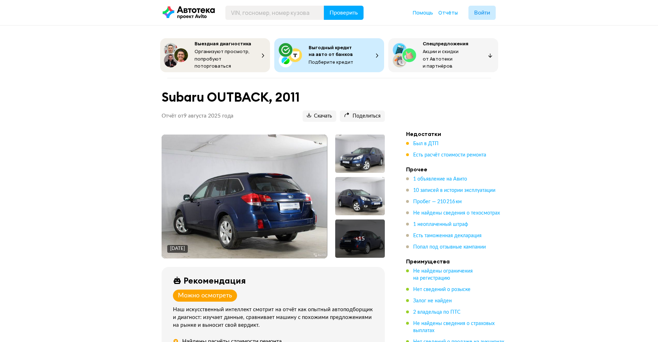
click at [349, 189] on div at bounding box center [360, 196] width 50 height 38
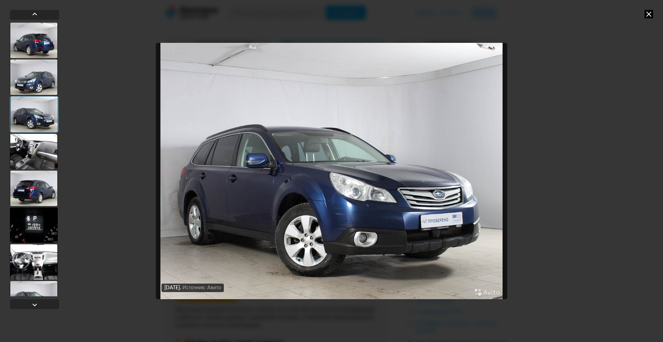
click at [30, 145] on div at bounding box center [34, 151] width 48 height 35
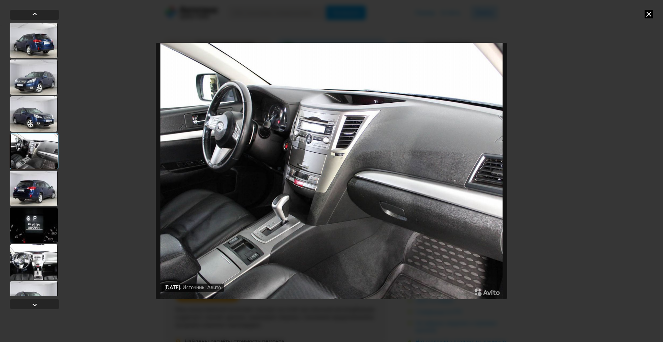
click at [32, 192] on div at bounding box center [34, 188] width 48 height 35
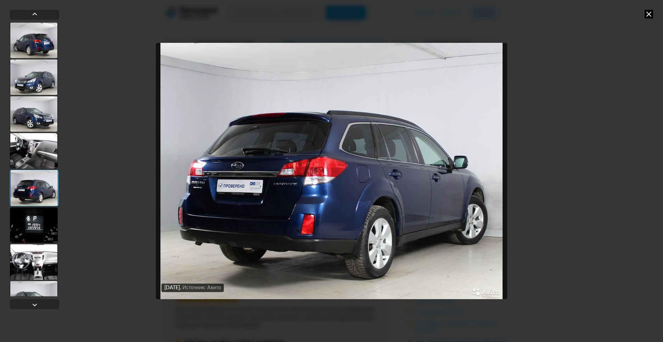
click at [28, 224] on div at bounding box center [34, 224] width 48 height 35
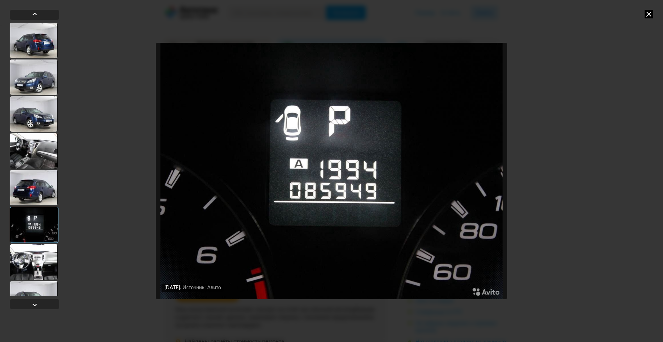
click at [29, 266] on div at bounding box center [34, 261] width 48 height 35
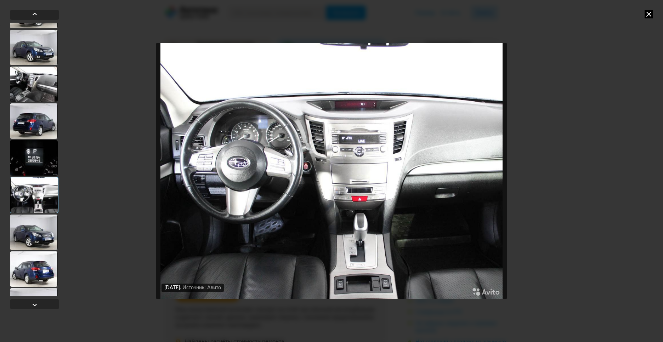
scroll to position [82, 0]
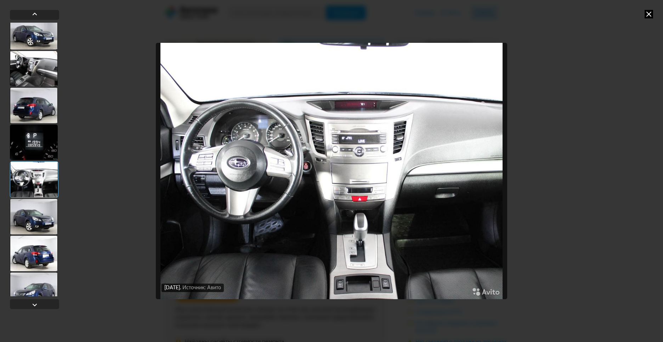
click at [18, 201] on div at bounding box center [34, 216] width 48 height 35
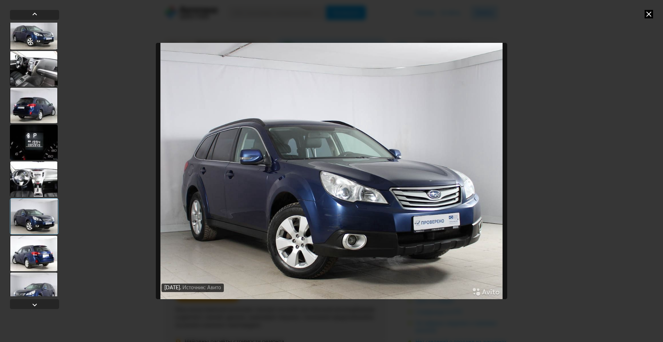
click at [24, 247] on div at bounding box center [34, 253] width 48 height 35
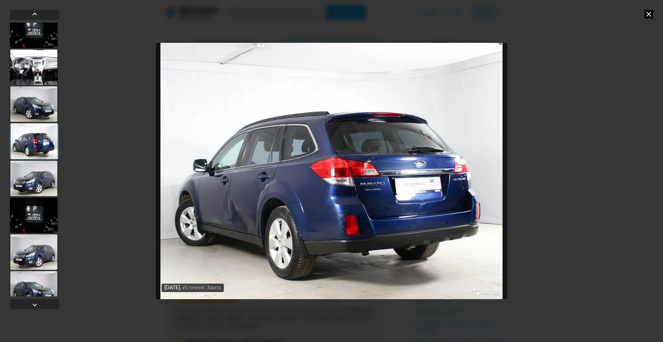
scroll to position [246, 0]
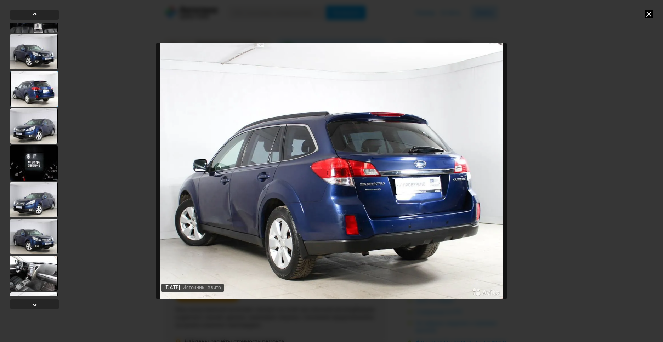
click at [19, 160] on div at bounding box center [34, 162] width 48 height 35
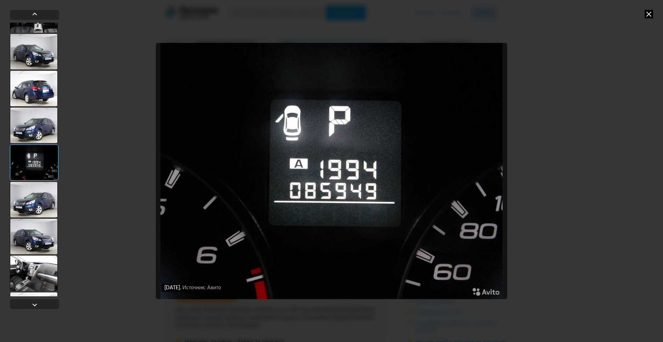
click at [20, 277] on div at bounding box center [34, 273] width 48 height 35
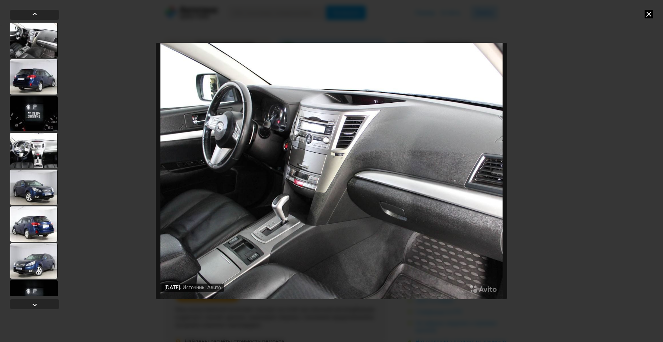
scroll to position [70, 0]
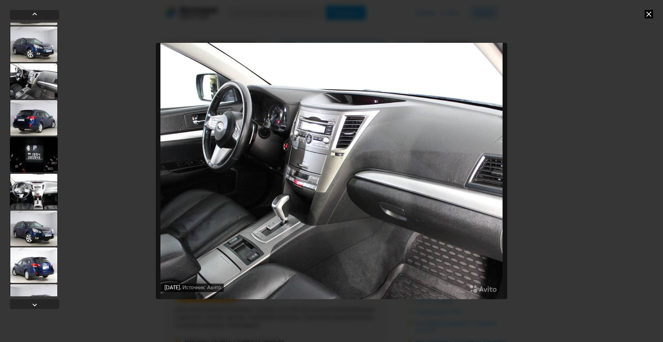
click at [27, 152] on div at bounding box center [34, 154] width 48 height 35
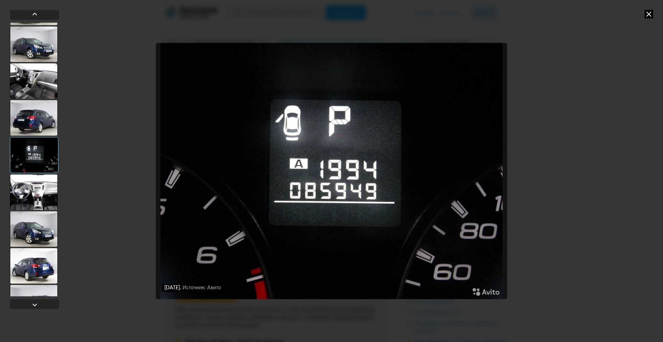
click at [27, 192] on div at bounding box center [34, 192] width 48 height 35
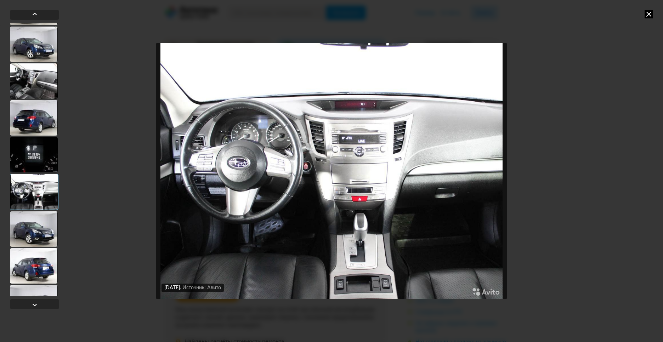
click at [30, 86] on div at bounding box center [34, 80] width 48 height 35
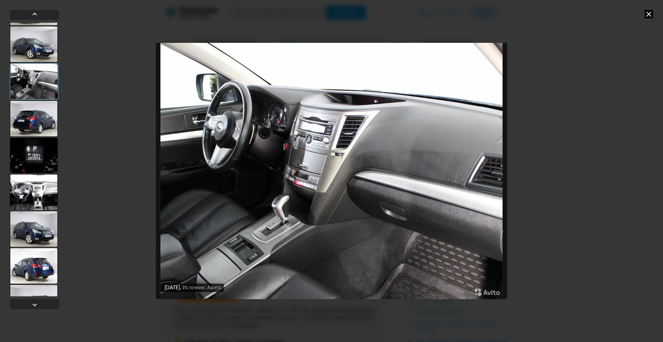
click at [233, 168] on img "Go to Slide 4" at bounding box center [331, 171] width 351 height 257
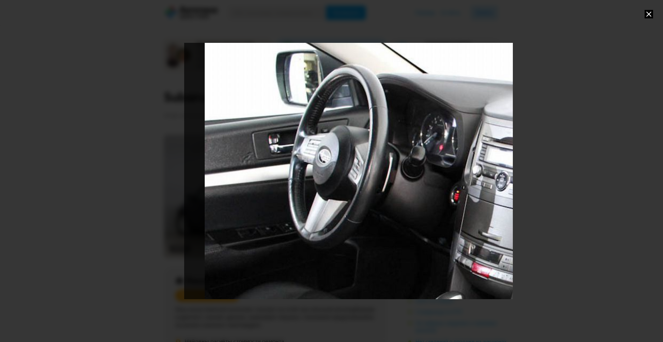
drag, startPoint x: 239, startPoint y: 178, endPoint x: 454, endPoint y: 253, distance: 227.9
click at [454, 253] on div "Go to Slide 4" at bounding box center [546, 245] width 725 height 513
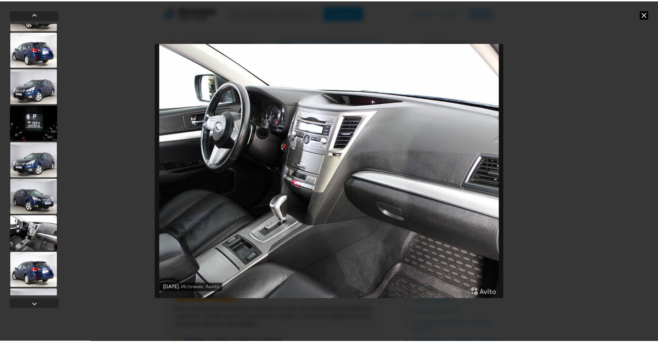
scroll to position [316, 0]
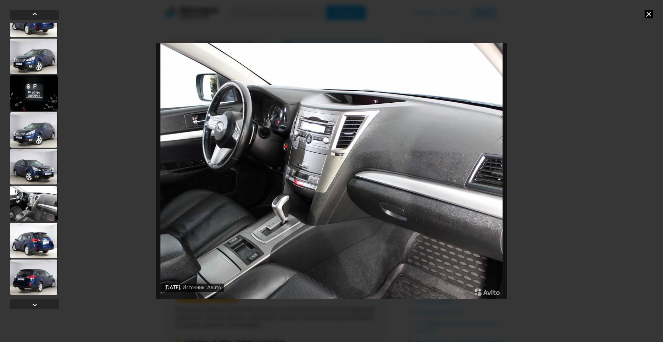
click at [650, 15] on icon at bounding box center [648, 14] width 8 height 8
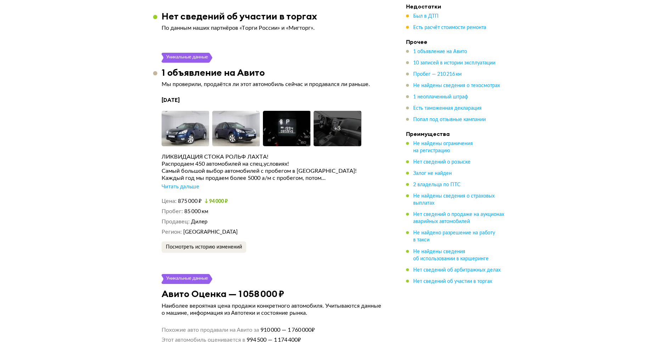
scroll to position [1231, 0]
click at [186, 183] on div "Читать дальше" at bounding box center [180, 186] width 38 height 7
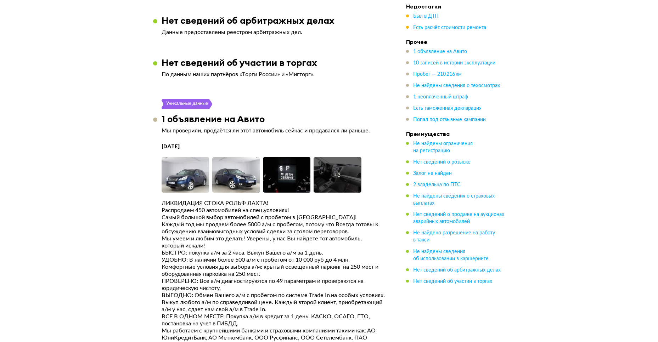
scroll to position [1180, 0]
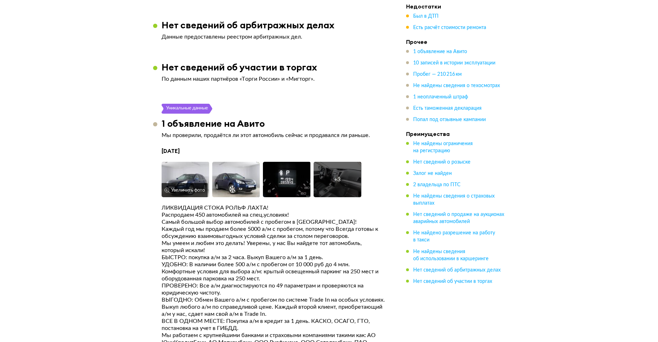
click at [175, 163] on img at bounding box center [185, 179] width 48 height 35
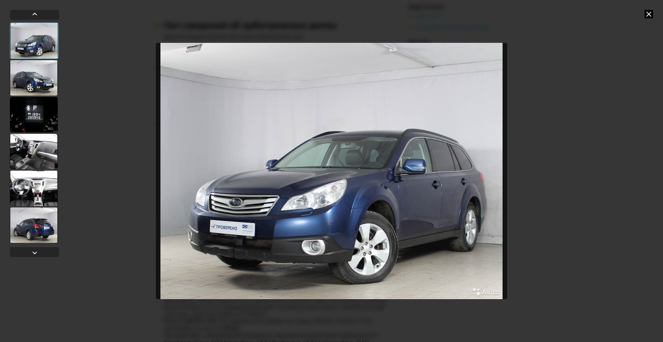
click at [36, 152] on div at bounding box center [34, 151] width 48 height 35
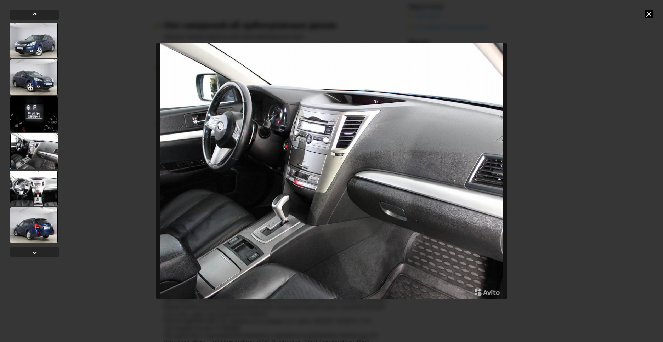
click at [648, 15] on icon at bounding box center [648, 14] width 8 height 8
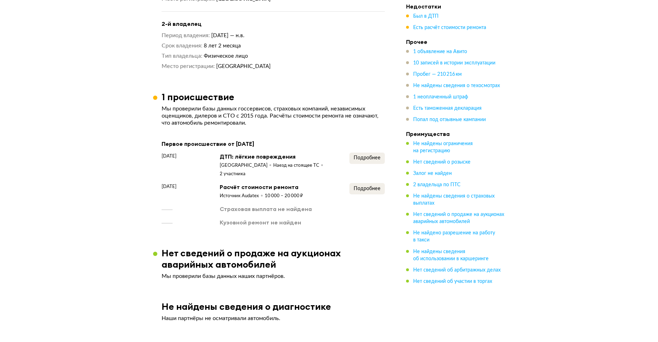
scroll to position [718, 0]
